Goal: Find specific page/section: Find specific page/section

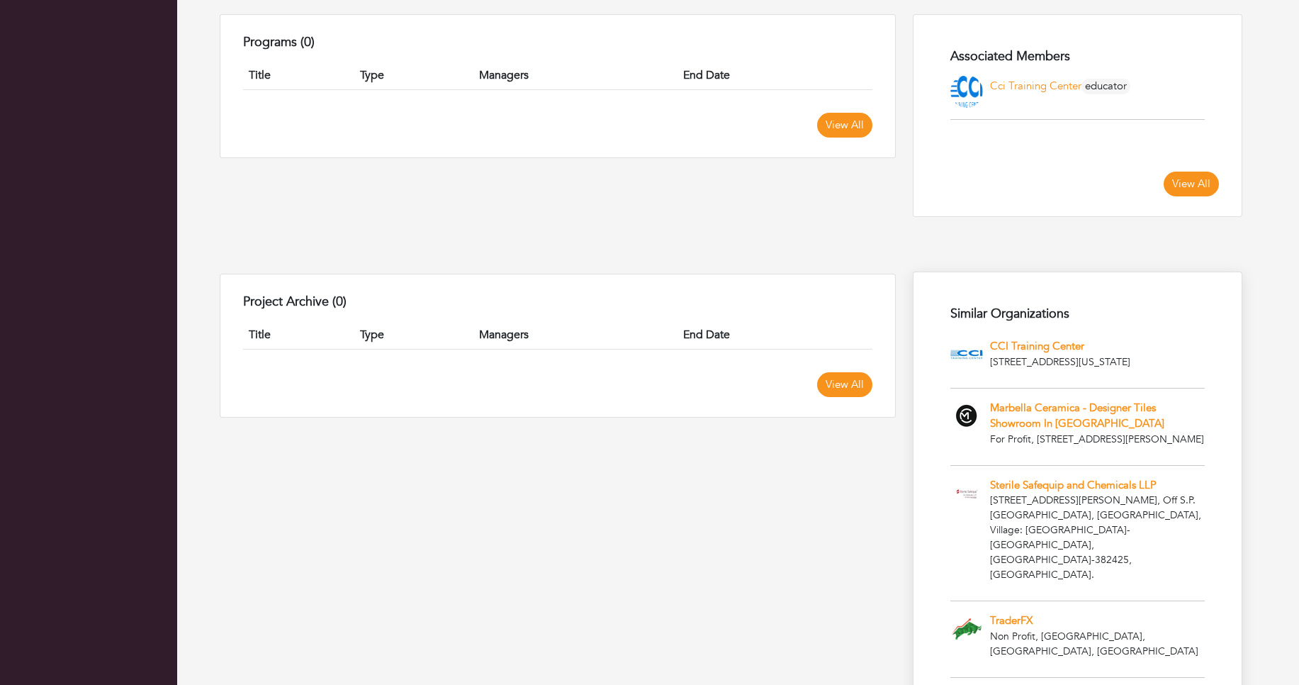
scroll to position [936, 0]
